Goal: Information Seeking & Learning: Learn about a topic

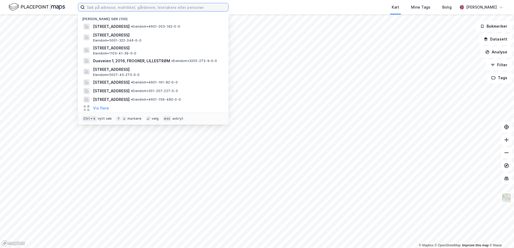
click at [175, 6] on input at bounding box center [156, 7] width 143 height 8
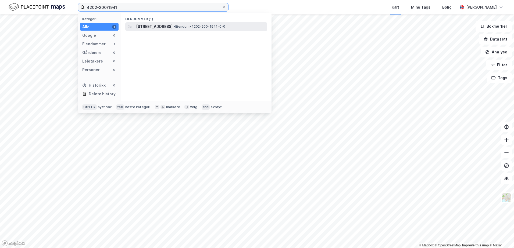
type input "4202-200/1941"
click at [172, 26] on span "[STREET_ADDRESS]" at bounding box center [154, 26] width 37 height 6
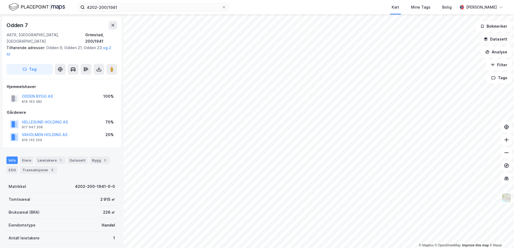
click at [487, 39] on icon "button" at bounding box center [485, 38] width 3 height 2
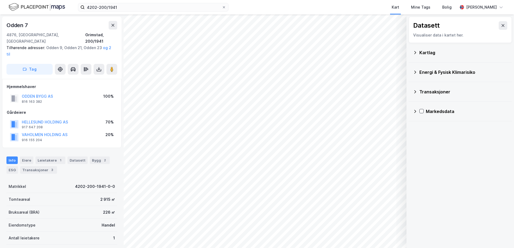
click at [415, 53] on icon at bounding box center [415, 52] width 2 height 3
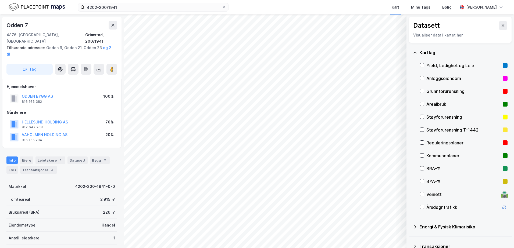
click at [430, 143] on div "Reguleringsplaner" at bounding box center [463, 143] width 74 height 6
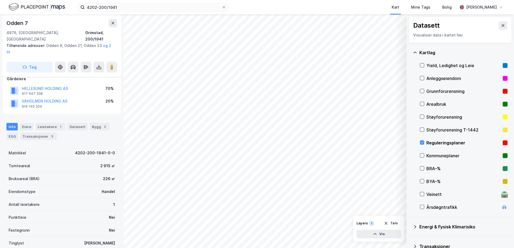
scroll to position [63, 0]
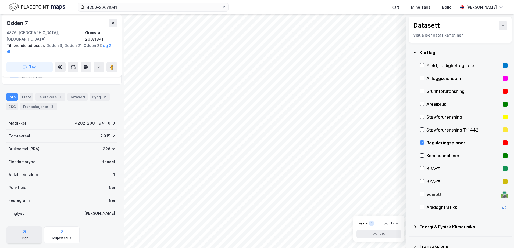
click at [27, 226] on div "Origo" at bounding box center [23, 234] width 35 height 17
click at [377, 235] on icon "button" at bounding box center [375, 234] width 4 height 4
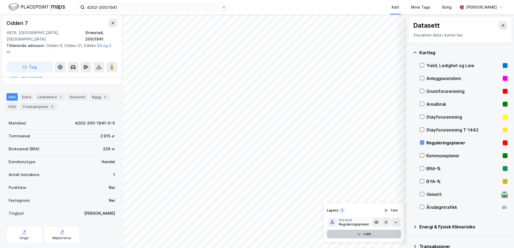
click at [348, 222] on div "Reguleringsplaner" at bounding box center [353, 224] width 30 height 4
click at [396, 222] on icon at bounding box center [395, 222] width 4 height 4
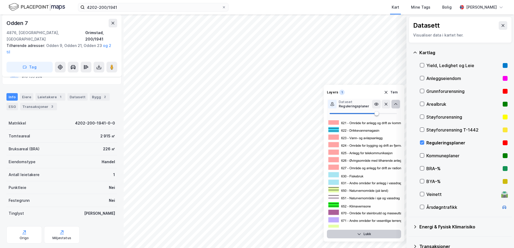
scroll to position [0, 0]
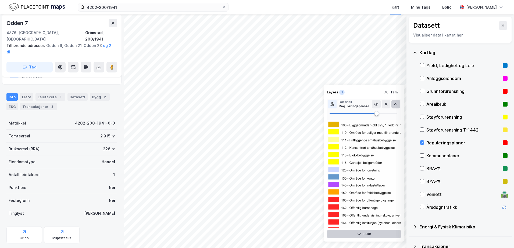
click at [347, 102] on div "Dataset" at bounding box center [353, 102] width 30 height 4
click at [334, 103] on div at bounding box center [332, 104] width 9 height 9
click at [331, 103] on icon at bounding box center [332, 104] width 4 height 4
click at [369, 235] on button "Lukk" at bounding box center [364, 234] width 74 height 9
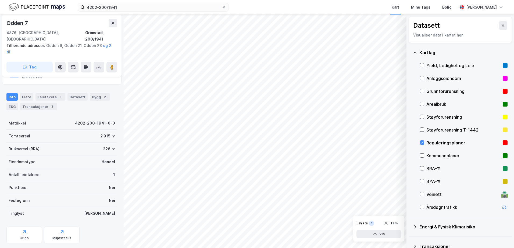
click at [370, 223] on div "1" at bounding box center [371, 223] width 5 height 5
click at [374, 232] on icon "button" at bounding box center [375, 234] width 4 height 4
click at [394, 224] on icon at bounding box center [395, 222] width 4 height 4
